Goal: Book appointment/travel/reservation

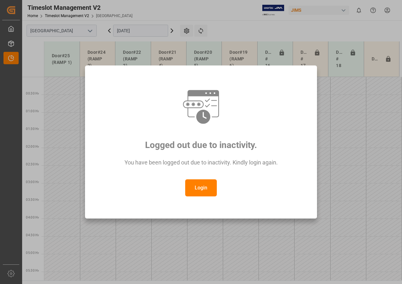
scroll to position [213, 0]
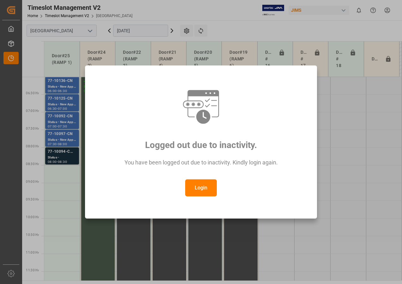
click at [200, 182] on button "Login" at bounding box center [201, 187] width 32 height 17
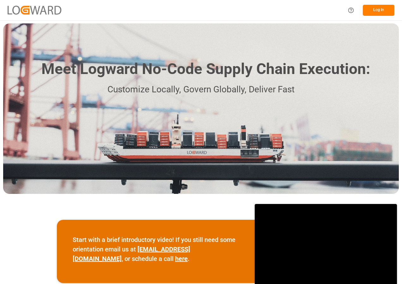
click at [375, 10] on button "Log In" at bounding box center [379, 10] width 32 height 11
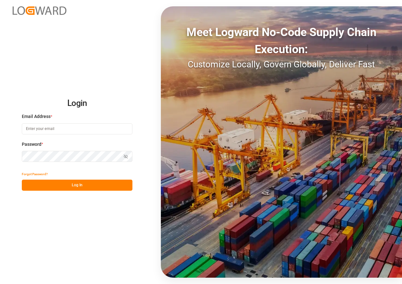
type input "[EMAIL_ADDRESS][DOMAIN_NAME]"
click at [86, 181] on button "Log In" at bounding box center [77, 185] width 111 height 11
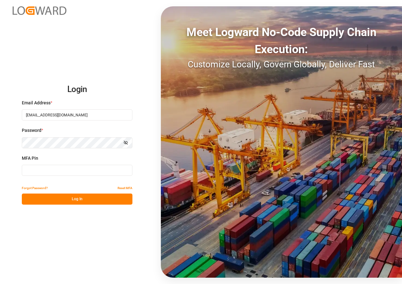
click at [58, 171] on input at bounding box center [77, 170] width 111 height 11
click at [75, 167] on input at bounding box center [77, 170] width 111 height 11
type input "629513"
click at [78, 199] on button "Log In" at bounding box center [77, 198] width 111 height 11
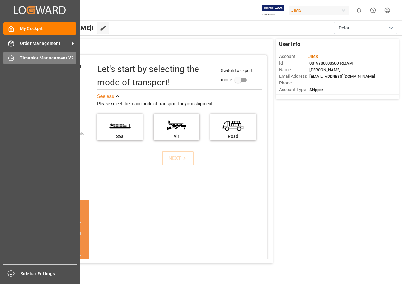
click at [34, 57] on span "Timeslot Management V2" at bounding box center [48, 58] width 57 height 7
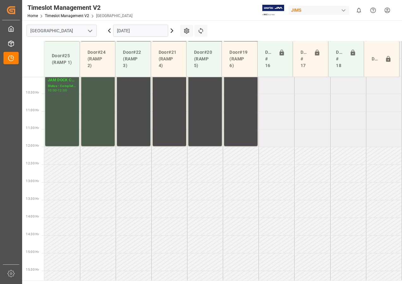
scroll to position [315, 0]
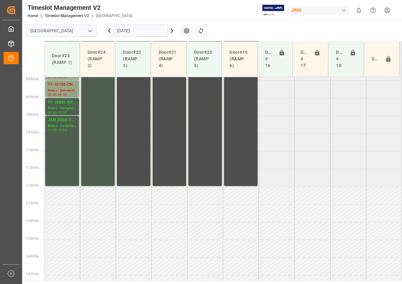
click at [151, 31] on input "[DATE]" at bounding box center [140, 31] width 55 height 12
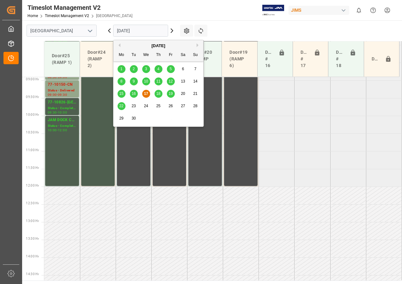
click at [169, 94] on span "19" at bounding box center [170, 93] width 4 height 4
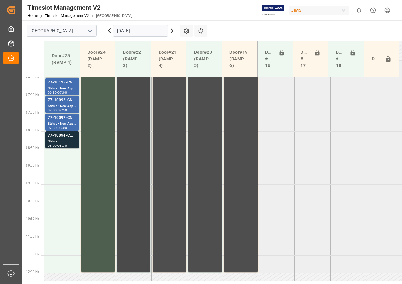
scroll to position [220, 0]
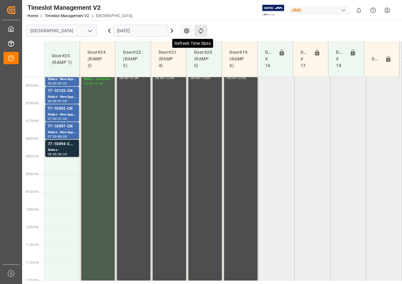
click at [202, 31] on icon at bounding box center [201, 31] width 7 height 7
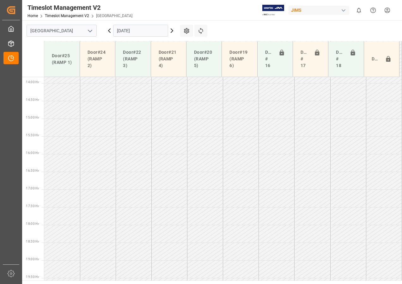
scroll to position [505, 0]
click at [153, 32] on input "[DATE]" at bounding box center [140, 31] width 55 height 12
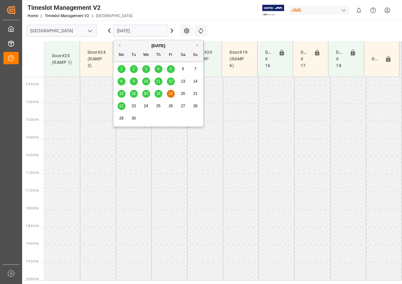
click at [119, 106] on span "22" at bounding box center [121, 106] width 4 height 4
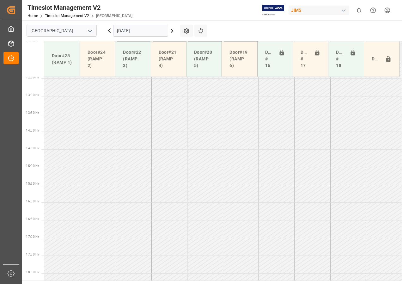
scroll to position [408, 0]
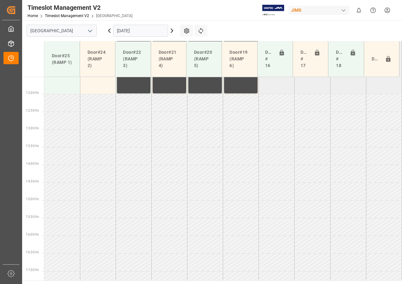
click at [130, 32] on input "[DATE]" at bounding box center [140, 31] width 55 height 12
click at [252, 170] on td at bounding box center [241, 174] width 36 height 18
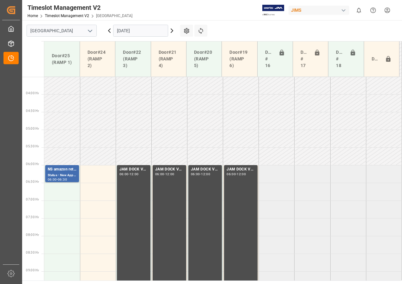
scroll to position [123, 0]
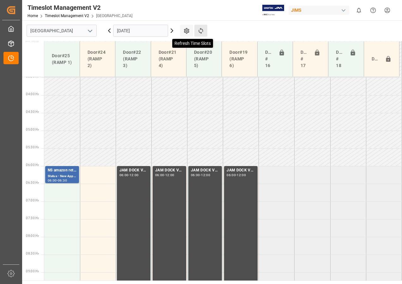
click at [202, 31] on icon at bounding box center [201, 31] width 7 height 7
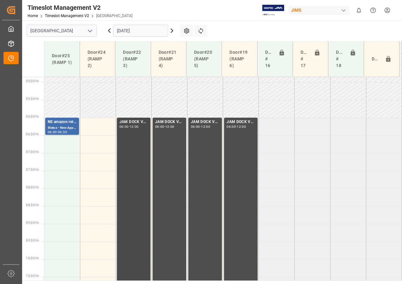
scroll to position [161, 0]
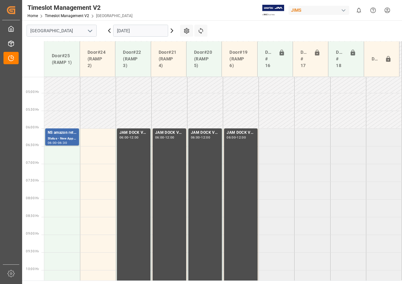
click at [137, 30] on input "[DATE]" at bounding box center [140, 31] width 55 height 12
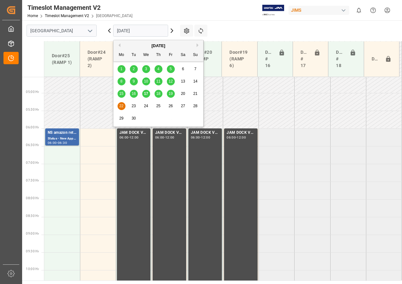
click at [170, 93] on span "19" at bounding box center [170, 93] width 4 height 4
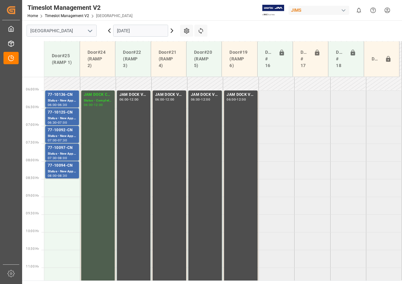
scroll to position [193, 0]
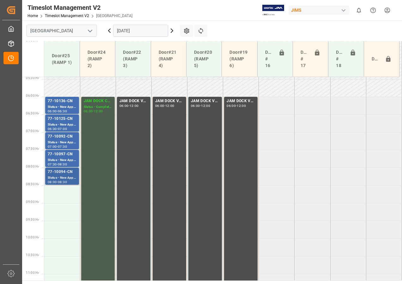
click at [63, 177] on div "Status - New Appointment" at bounding box center [62, 177] width 29 height 5
click at [63, 161] on div "Status - New Appointment" at bounding box center [62, 159] width 29 height 5
click at [63, 136] on div "77-10092-CN" at bounding box center [62, 136] width 29 height 6
click at [64, 123] on div "Status - New Appointment" at bounding box center [62, 124] width 29 height 5
click at [63, 106] on div "Status - New Appointment" at bounding box center [62, 106] width 29 height 5
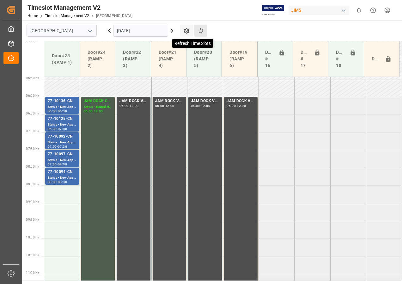
click at [202, 28] on icon at bounding box center [201, 31] width 7 height 7
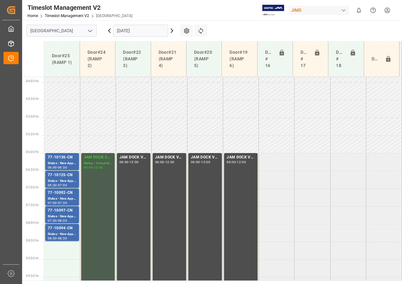
scroll to position [129, 0]
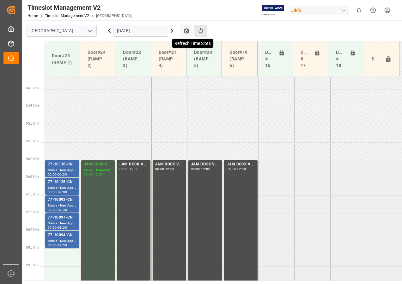
click at [200, 29] on icon at bounding box center [201, 31] width 4 height 6
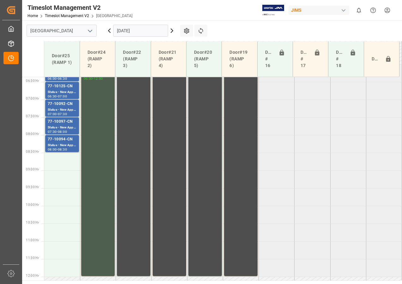
scroll to position [196, 0]
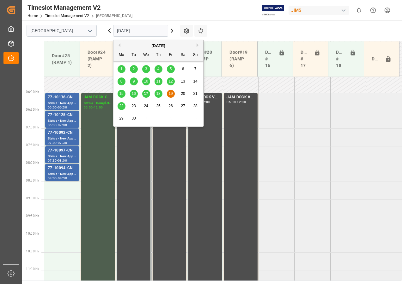
click at [143, 32] on input "[DATE]" at bounding box center [140, 31] width 55 height 12
click at [158, 94] on span "18" at bounding box center [158, 93] width 4 height 4
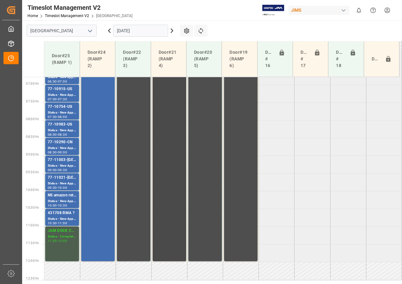
scroll to position [228, 0]
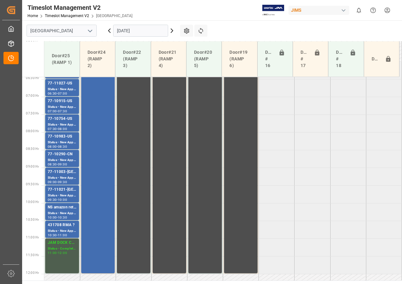
click at [144, 31] on input "[DATE]" at bounding box center [140, 31] width 55 height 12
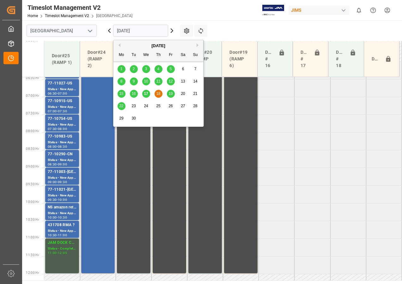
click at [171, 92] on span "19" at bounding box center [170, 93] width 4 height 4
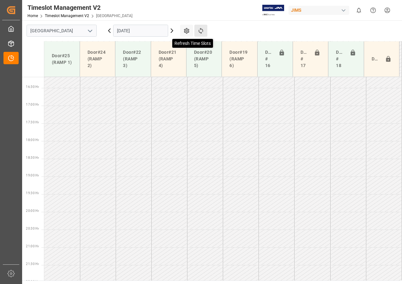
scroll to position [576, 0]
click at [200, 29] on icon at bounding box center [201, 31] width 4 height 6
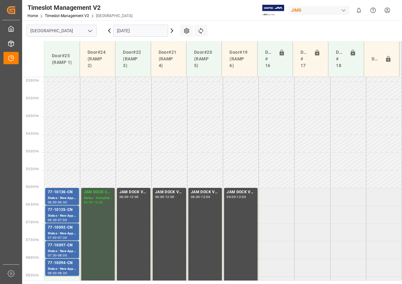
scroll to position [196, 0]
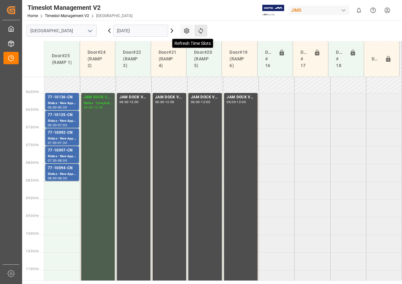
click at [200, 28] on icon at bounding box center [201, 31] width 7 height 7
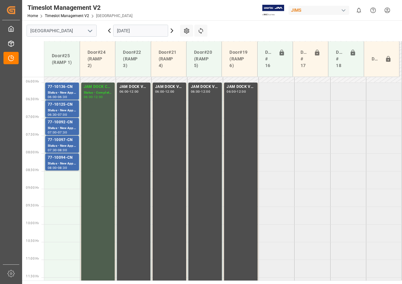
scroll to position [195, 0]
